Goal: Book appointment/travel/reservation

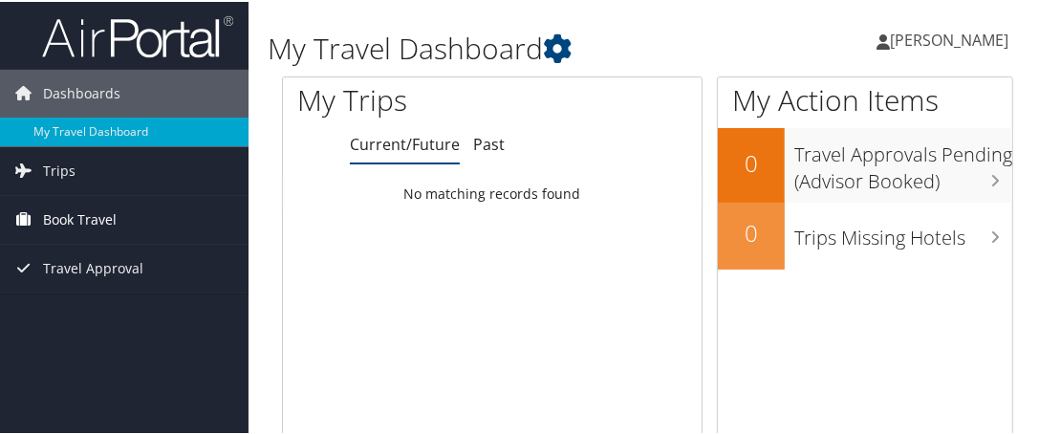
click at [117, 206] on link "Book Travel" at bounding box center [124, 218] width 249 height 48
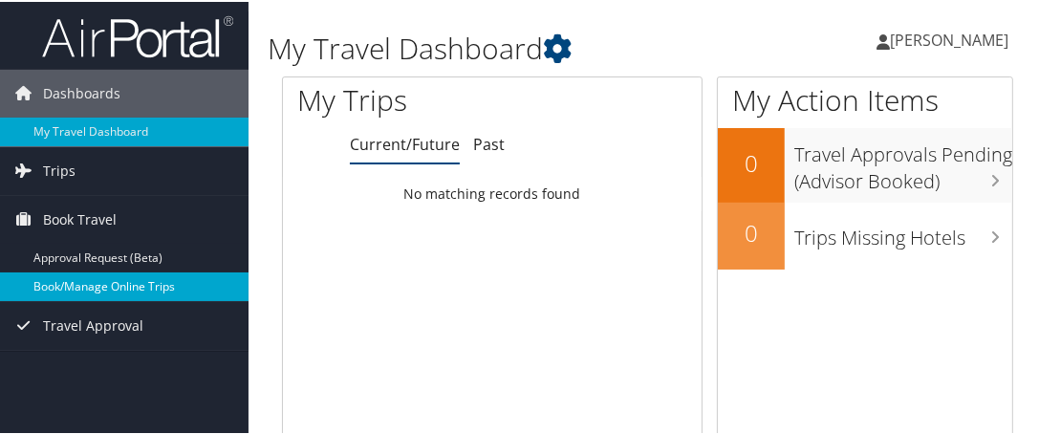
click at [106, 285] on link "Book/Manage Online Trips" at bounding box center [124, 284] width 249 height 29
click at [83, 283] on link "Book/Manage Online Trips" at bounding box center [124, 284] width 249 height 29
click at [127, 294] on link "Book/Manage Online Trips" at bounding box center [124, 284] width 249 height 29
